Goal: Transaction & Acquisition: Purchase product/service

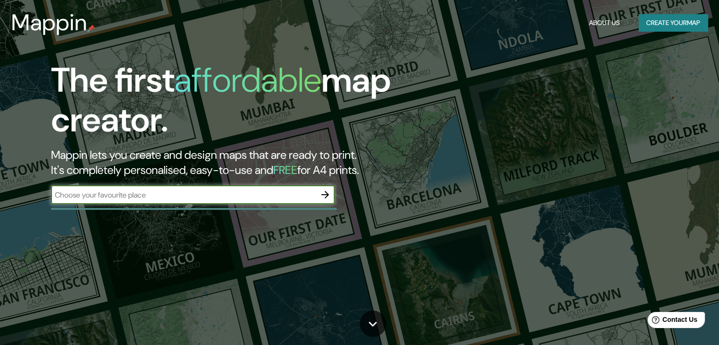
click at [334, 167] on h2 "Mappin lets you create and design maps that are ready to print. It's completely…" at bounding box center [231, 162] width 360 height 30
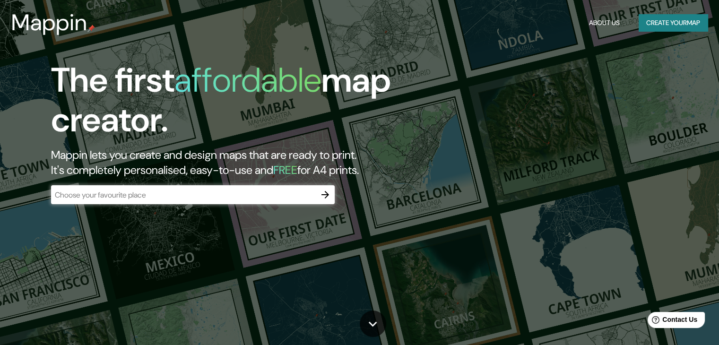
click at [312, 187] on div "​" at bounding box center [193, 194] width 284 height 19
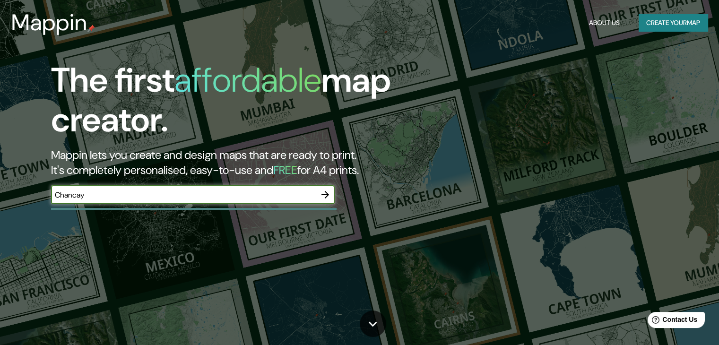
click at [310, 190] on input "Chancay" at bounding box center [183, 195] width 265 height 11
type input "Chancay, [GEOGRAPHIC_DATA]"
click at [329, 195] on icon "button" at bounding box center [325, 195] width 8 height 8
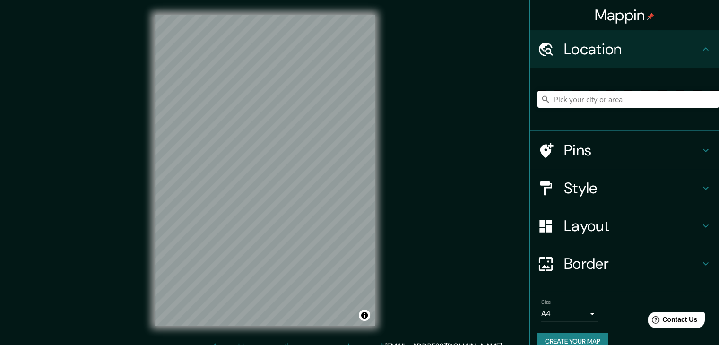
click at [625, 94] on input "Pick your city or area" at bounding box center [628, 99] width 182 height 17
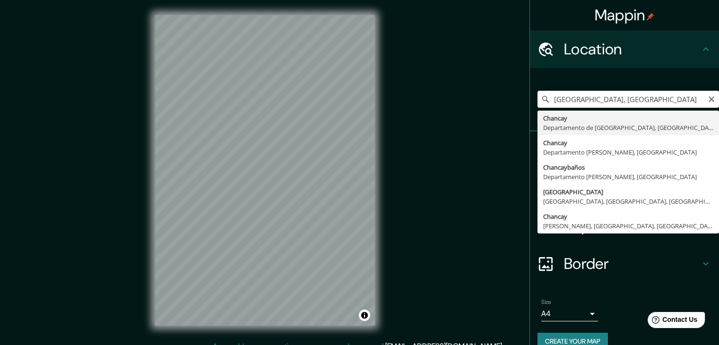
type input "[GEOGRAPHIC_DATA], [GEOGRAPHIC_DATA], [GEOGRAPHIC_DATA]"
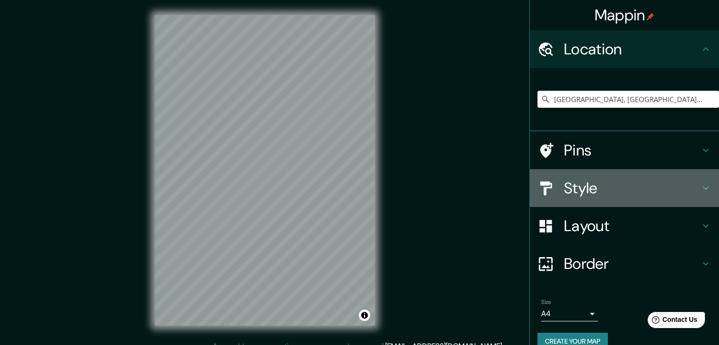
click at [611, 183] on h4 "Style" at bounding box center [632, 188] width 136 height 19
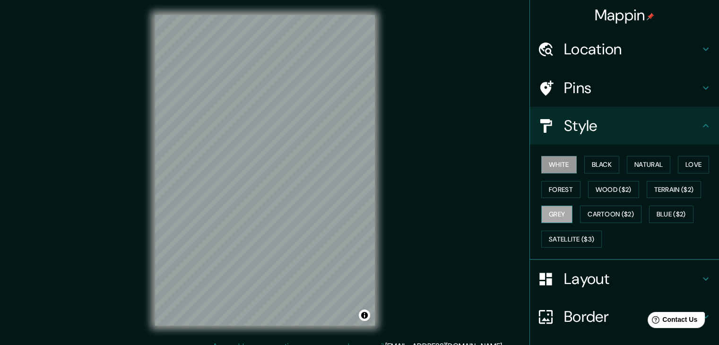
click at [556, 208] on button "Grey" at bounding box center [556, 214] width 31 height 17
click at [666, 166] on div "White Black Natural Love Forest Wood ($2) Terrain ($2) Grey Cartoon ($2) Blue (…" at bounding box center [628, 201] width 182 height 99
click at [657, 166] on button "Natural" at bounding box center [648, 164] width 43 height 17
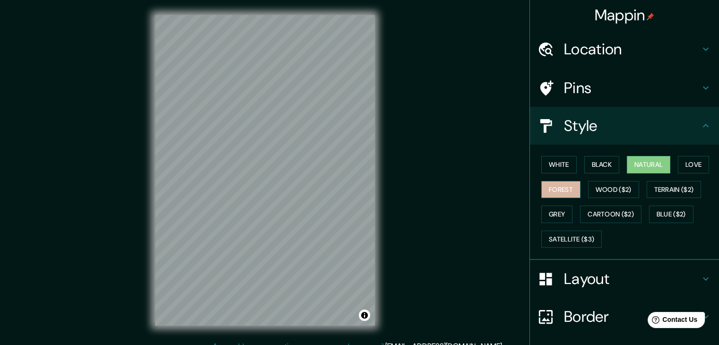
click at [563, 190] on button "Forest" at bounding box center [560, 189] width 39 height 17
click at [631, 163] on button "Natural" at bounding box center [648, 164] width 43 height 17
click at [590, 167] on button "Black" at bounding box center [601, 164] width 35 height 17
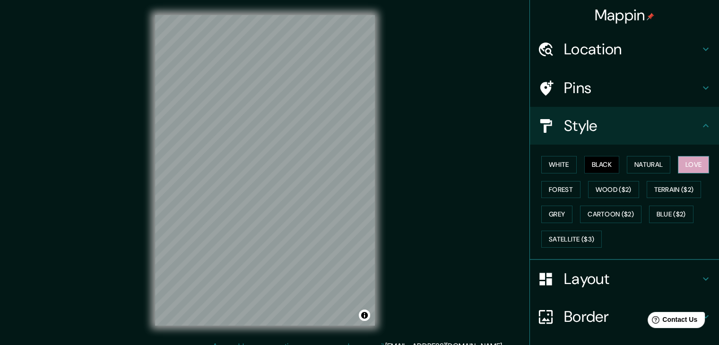
click at [684, 168] on button "Love" at bounding box center [693, 164] width 31 height 17
click at [556, 165] on button "White" at bounding box center [558, 164] width 35 height 17
click at [633, 121] on h4 "Style" at bounding box center [632, 125] width 136 height 19
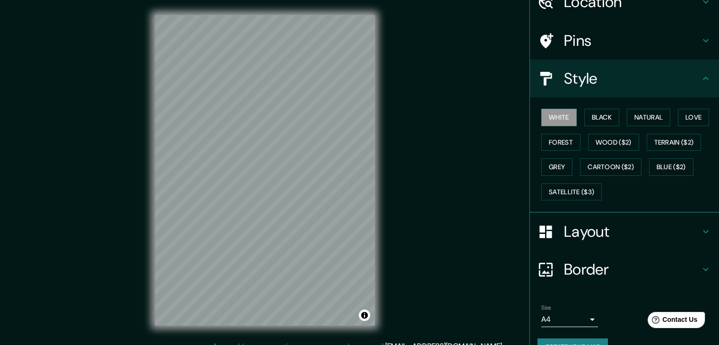
click at [628, 222] on h4 "Layout" at bounding box center [632, 231] width 136 height 19
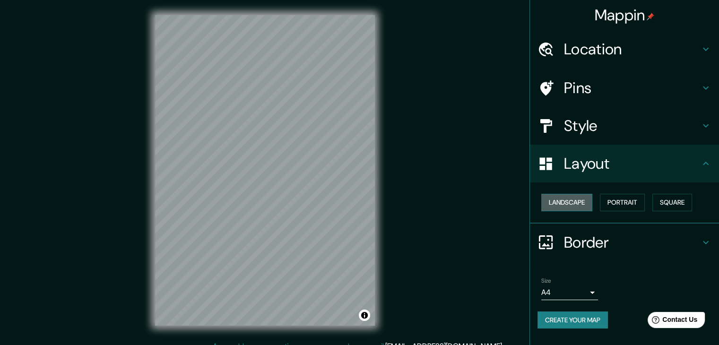
click at [583, 204] on button "Landscape" at bounding box center [566, 202] width 51 height 17
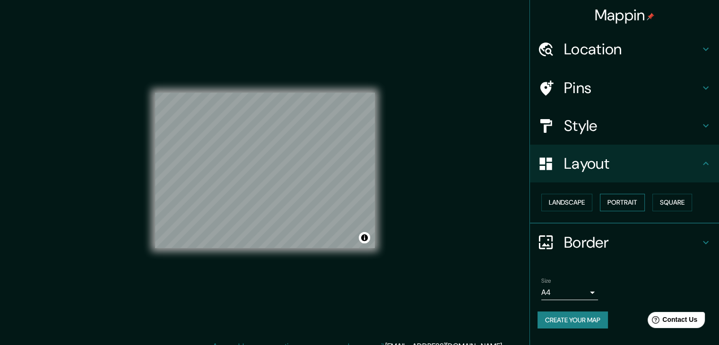
click at [623, 205] on button "Portrait" at bounding box center [622, 202] width 45 height 17
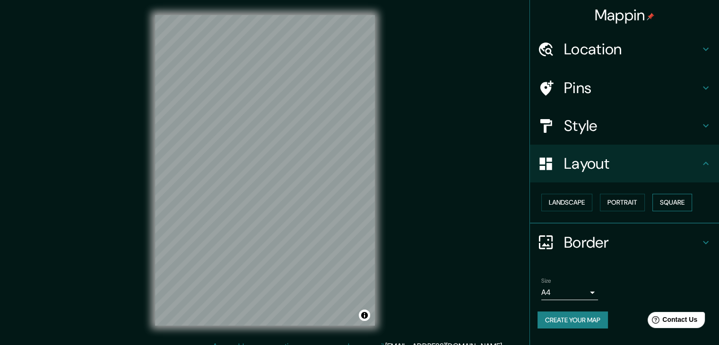
click at [664, 205] on button "Square" at bounding box center [672, 202] width 40 height 17
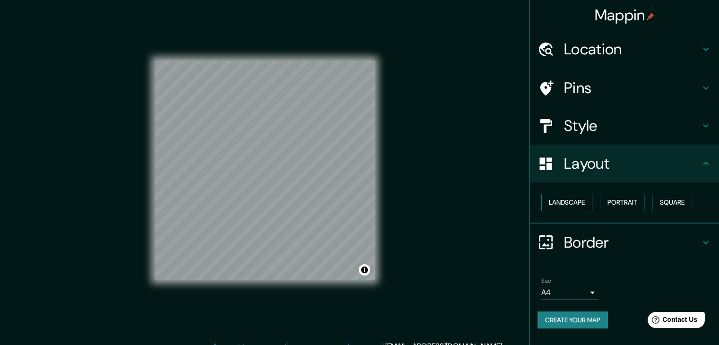
click at [568, 205] on button "Landscape" at bounding box center [566, 202] width 51 height 17
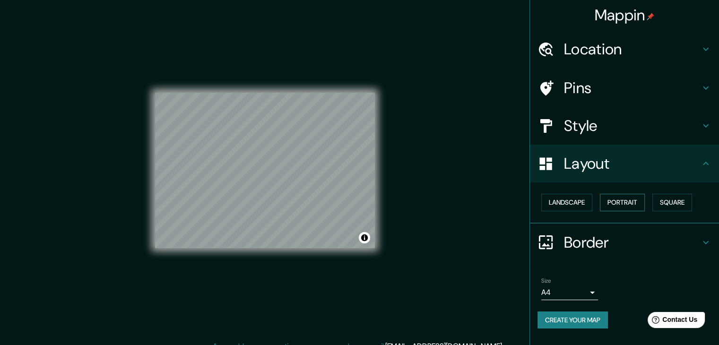
click at [617, 201] on button "Portrait" at bounding box center [622, 202] width 45 height 17
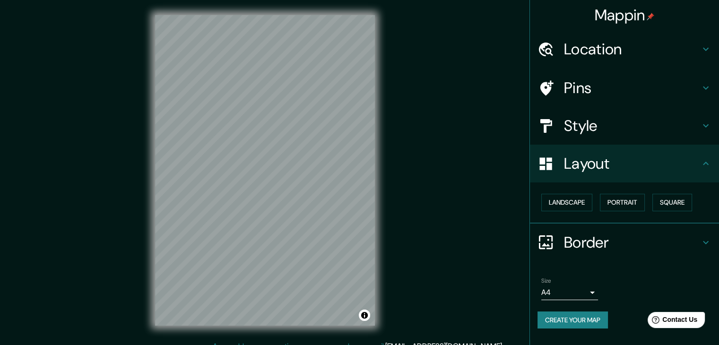
click at [693, 165] on h4 "Layout" at bounding box center [632, 163] width 136 height 19
click at [673, 246] on h4 "Border" at bounding box center [632, 242] width 136 height 19
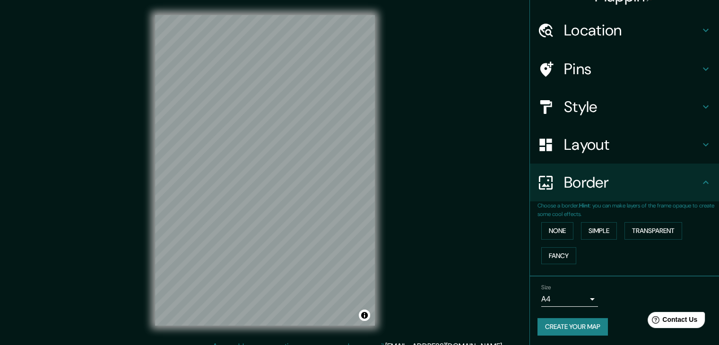
scroll to position [20, 0]
click at [590, 231] on button "Simple" at bounding box center [599, 229] width 36 height 17
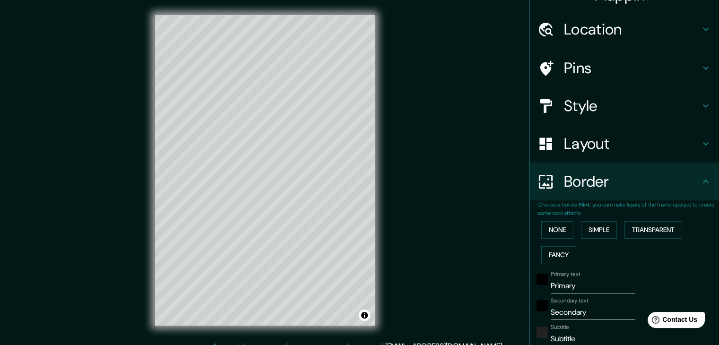
drag, startPoint x: 552, startPoint y: 229, endPoint x: 613, endPoint y: 225, distance: 61.6
click at [552, 229] on button "None" at bounding box center [557, 229] width 32 height 17
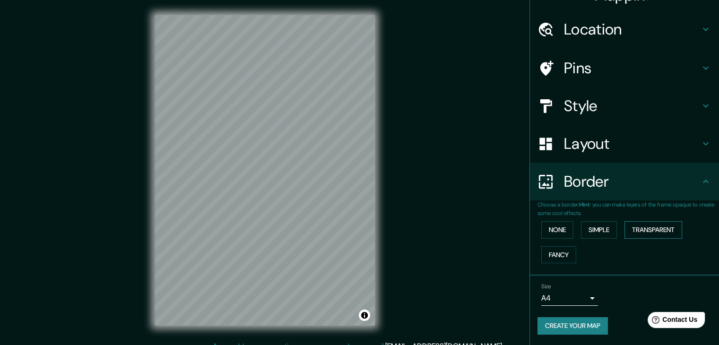
click at [641, 226] on button "Transparent" at bounding box center [653, 229] width 58 height 17
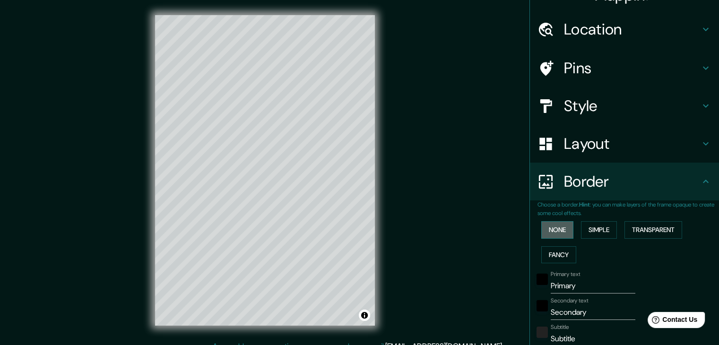
click at [548, 227] on button "None" at bounding box center [557, 229] width 32 height 17
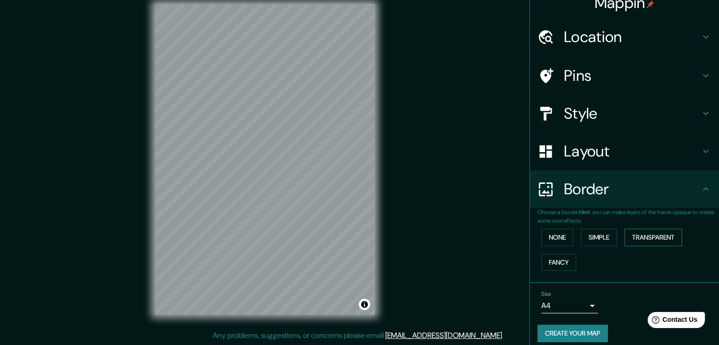
scroll to position [0, 0]
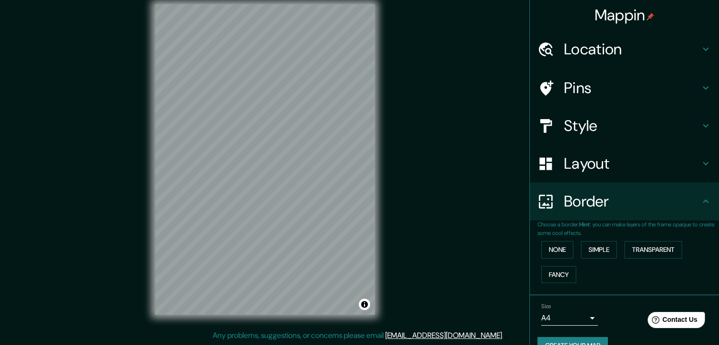
click at [686, 85] on h4 "Pins" at bounding box center [632, 87] width 136 height 19
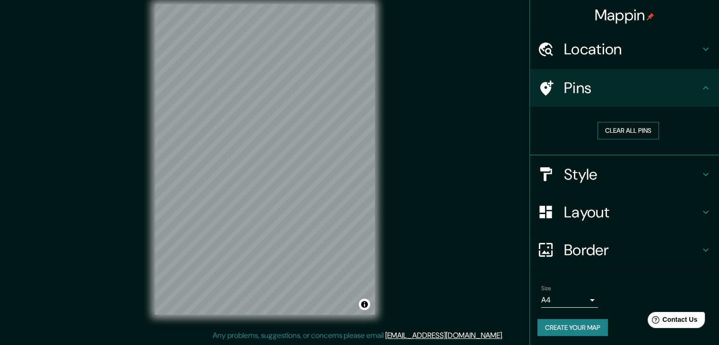
click at [640, 130] on button "Clear all pins" at bounding box center [627, 130] width 61 height 17
